Goal: Task Accomplishment & Management: Check status

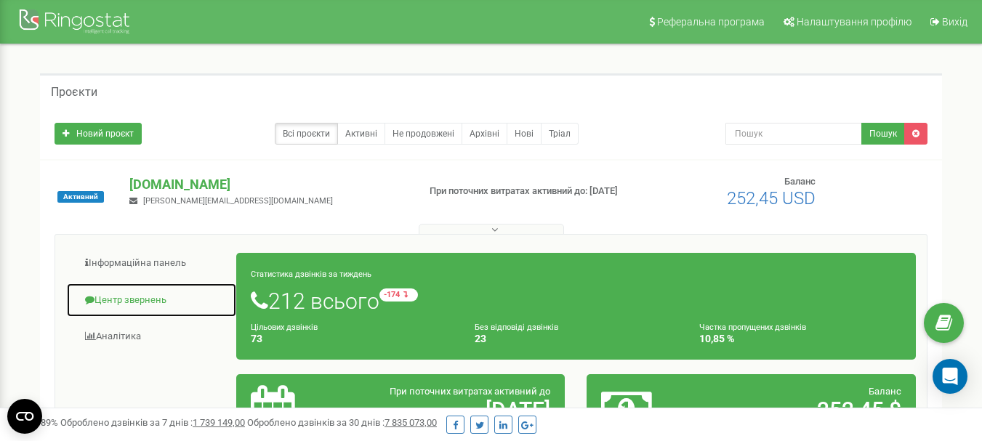
click at [123, 296] on link "Центр звернень" at bounding box center [151, 301] width 171 height 36
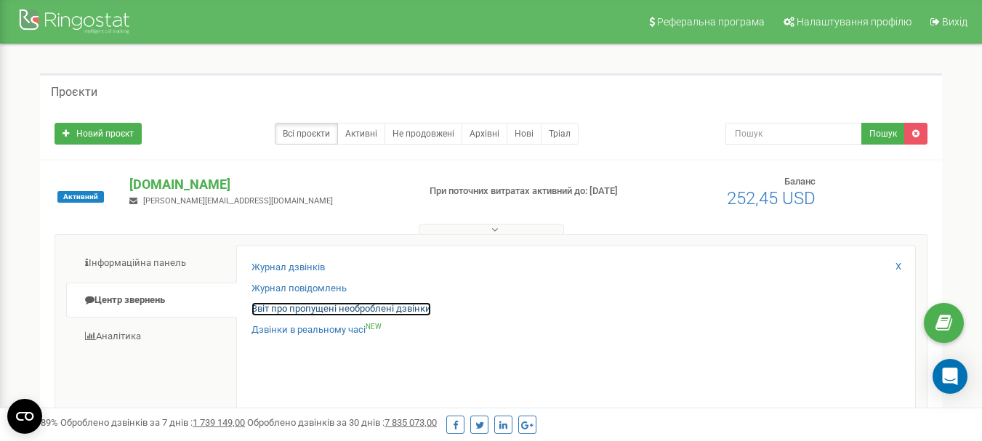
drag, startPoint x: 341, startPoint y: 310, endPoint x: 336, endPoint y: 305, distance: 7.7
click at [342, 309] on link "Звіт про пропущені необроблені дзвінки" at bounding box center [342, 309] width 180 height 14
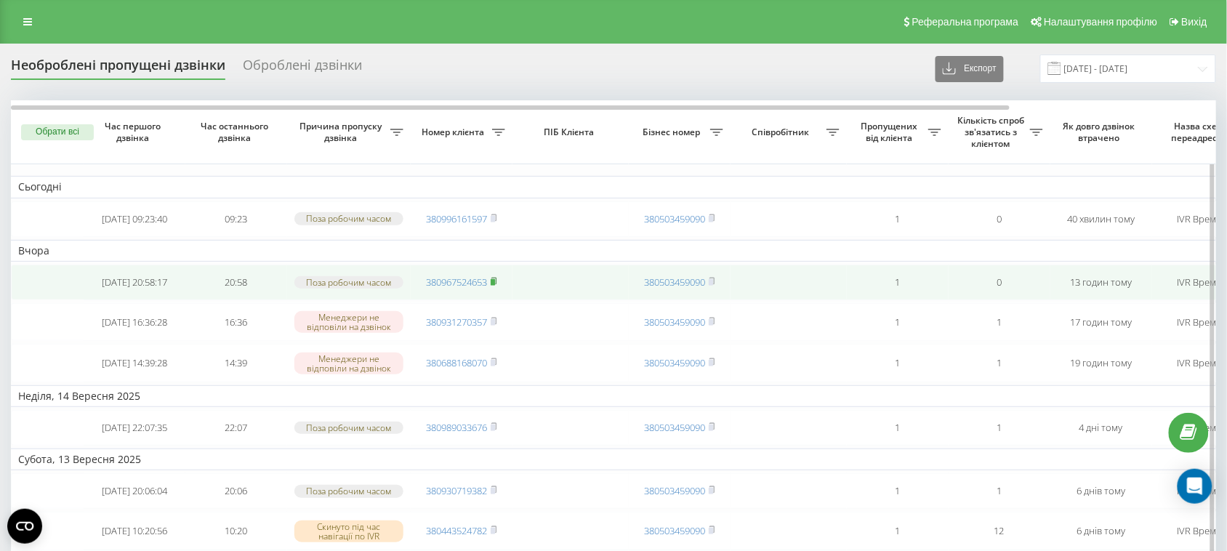
click at [495, 286] on rect at bounding box center [493, 282] width 4 height 7
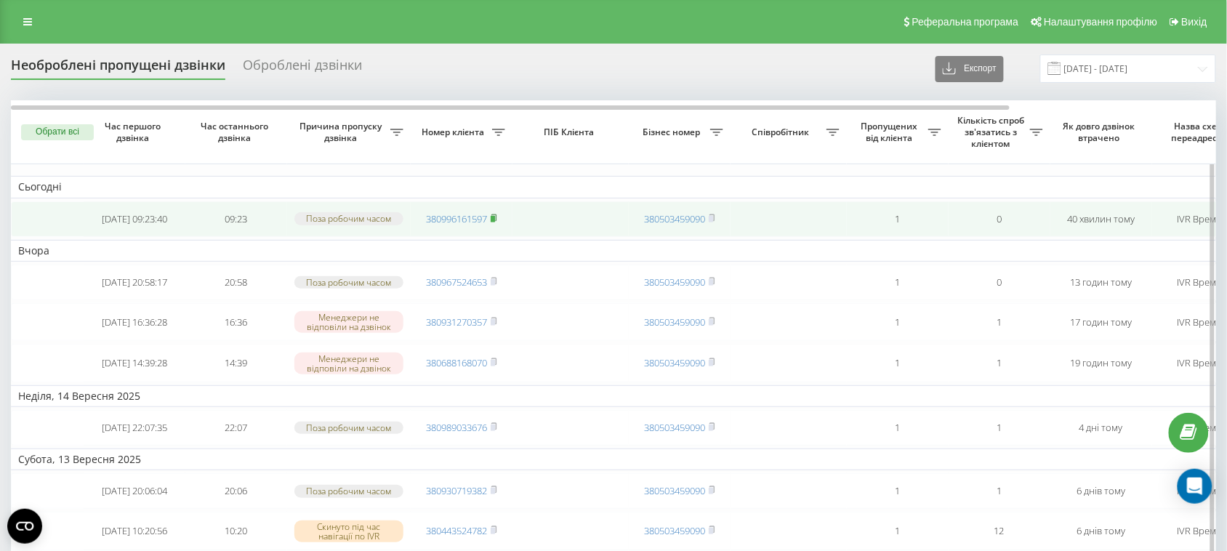
click at [495, 222] on rect at bounding box center [493, 219] width 4 height 7
